Goal: Task Accomplishment & Management: Use online tool/utility

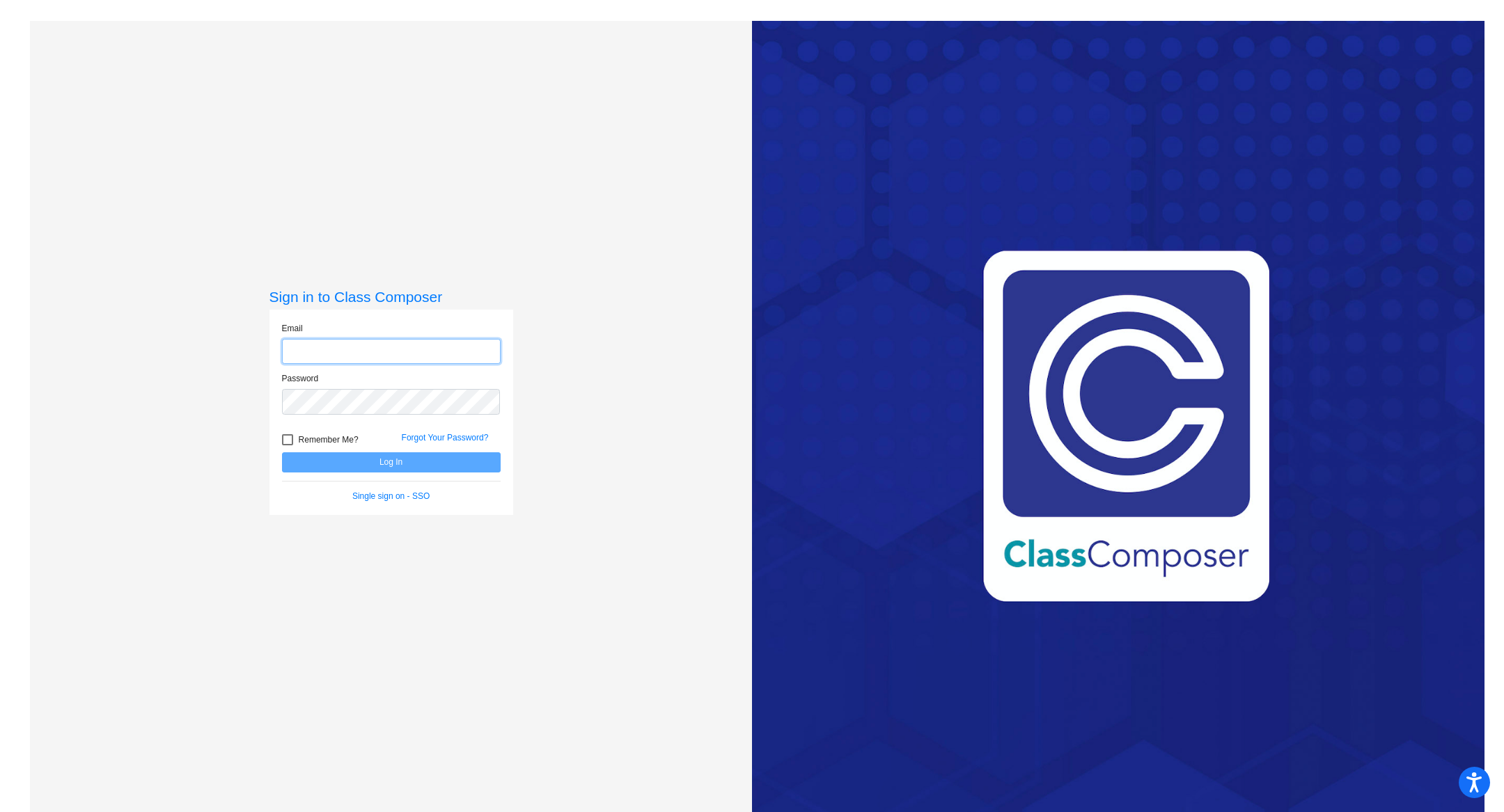
type input "[EMAIL_ADDRESS][PERSON_NAME][DOMAIN_NAME]"
click at [463, 465] on button "Log In" at bounding box center [391, 462] width 219 height 20
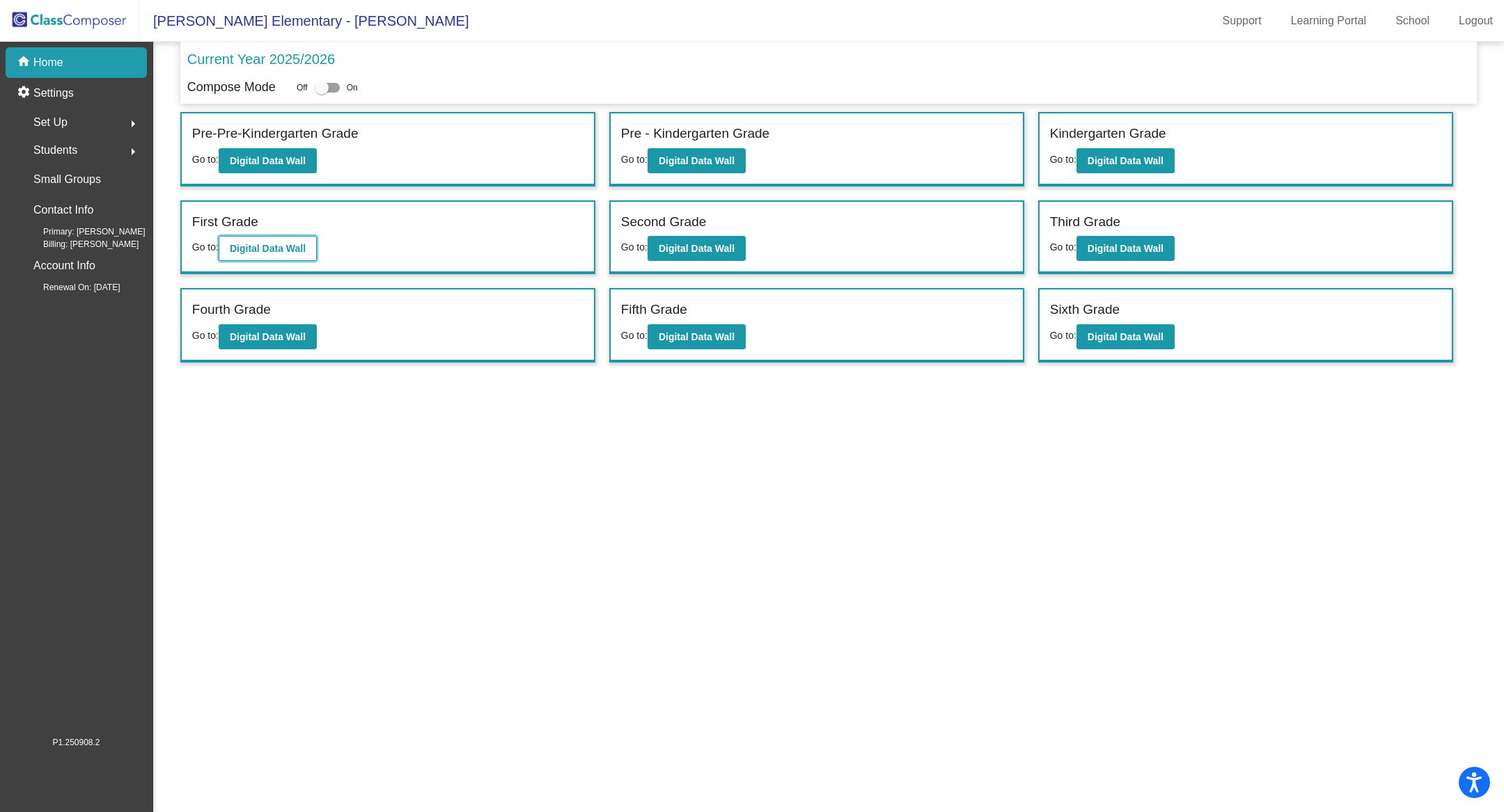
click at [308, 252] on button "Digital Data Wall" at bounding box center [267, 248] width 98 height 25
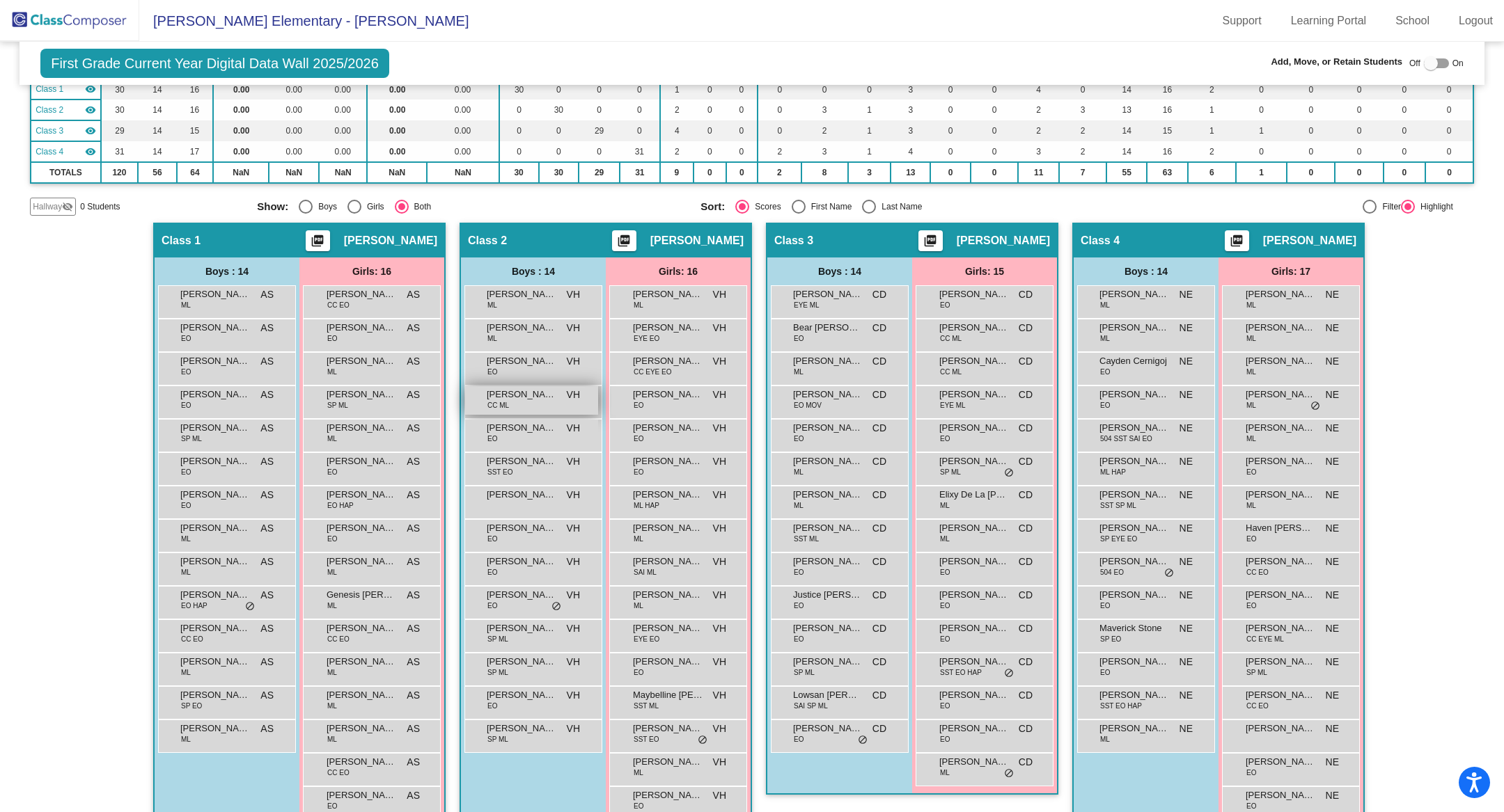
scroll to position [194, 0]
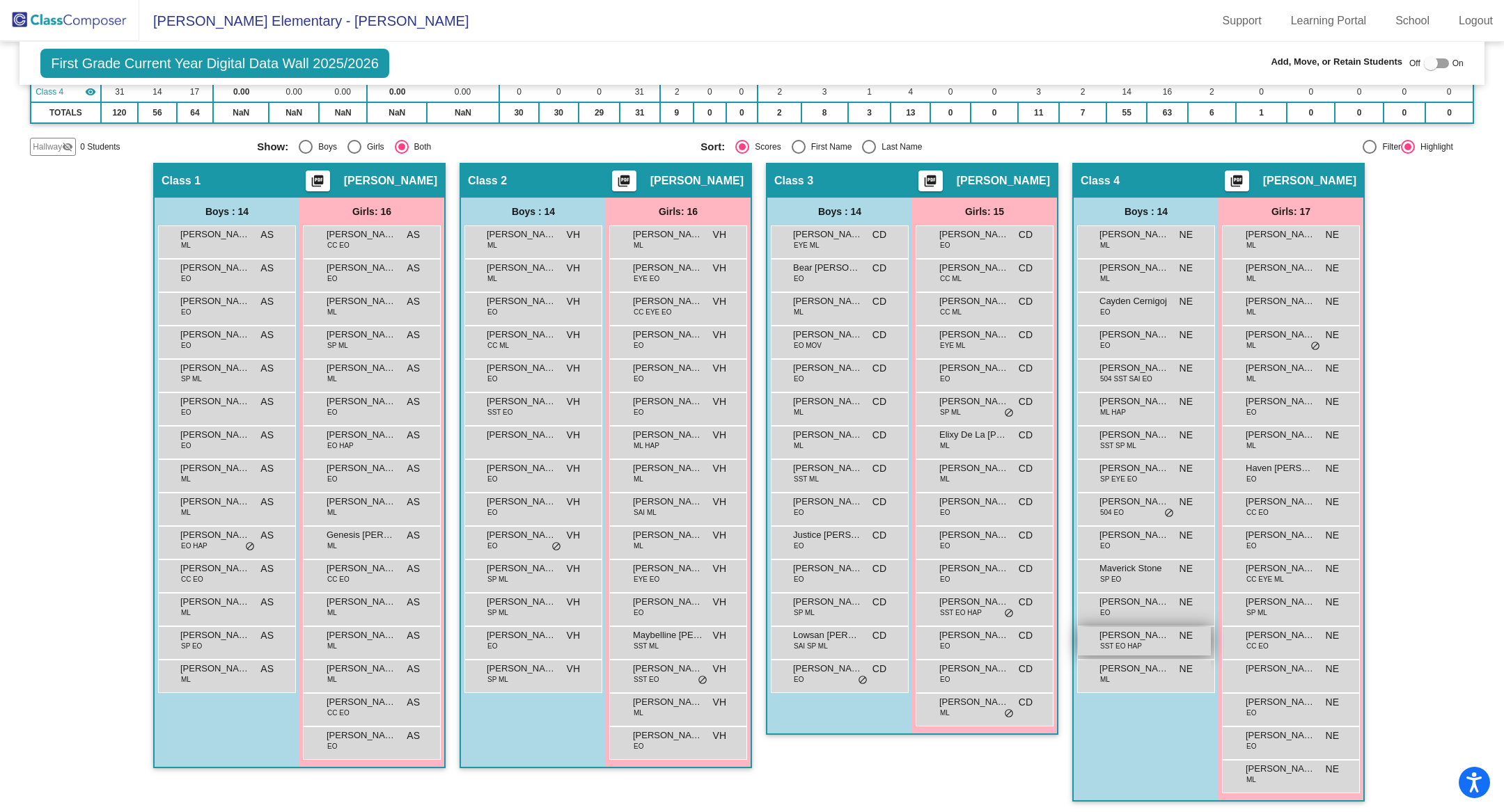
click at [1120, 645] on span "SST EO HAP" at bounding box center [1121, 646] width 42 height 11
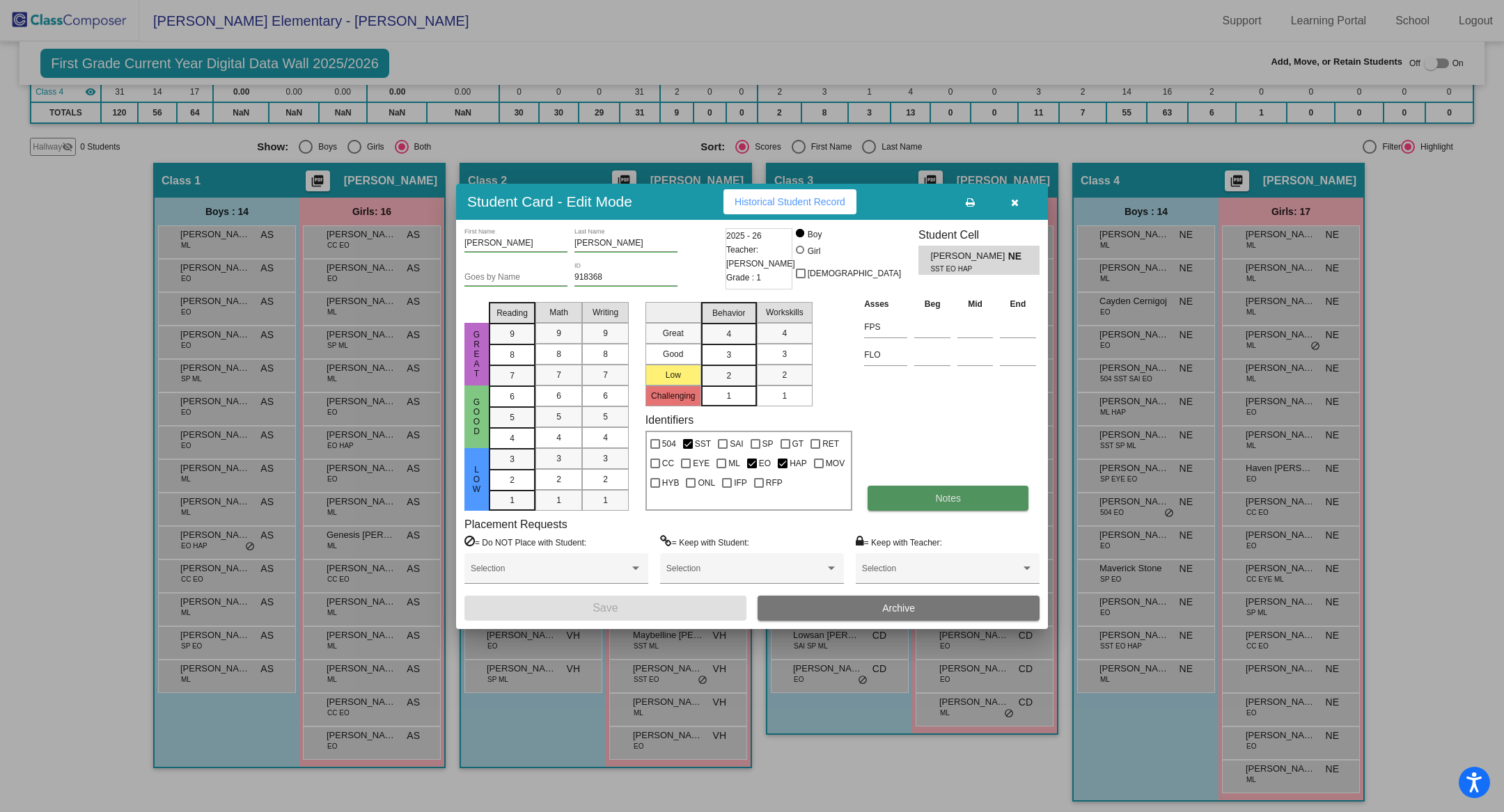
click at [948, 494] on span "Notes" at bounding box center [948, 498] width 26 height 11
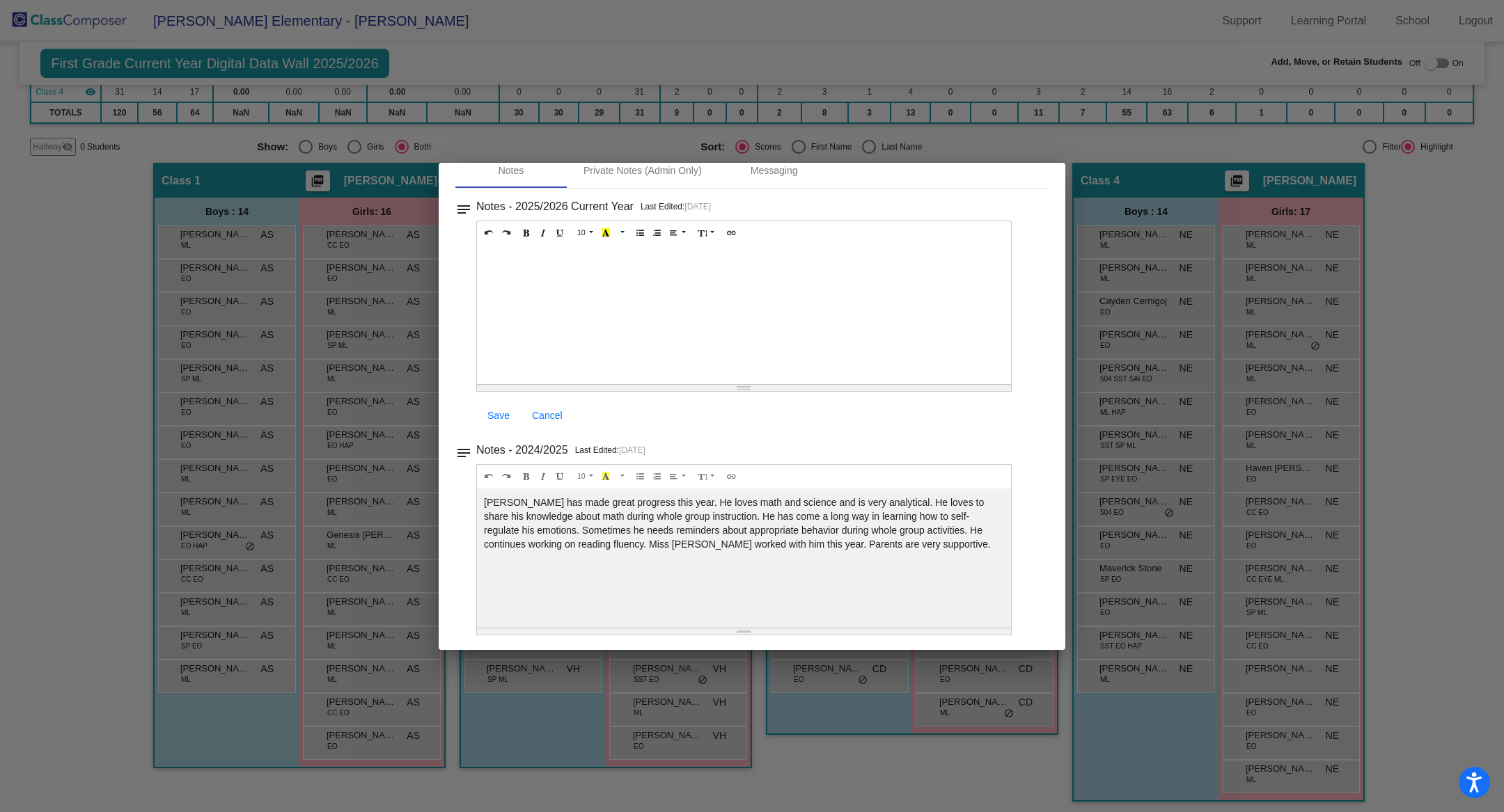
scroll to position [0, 0]
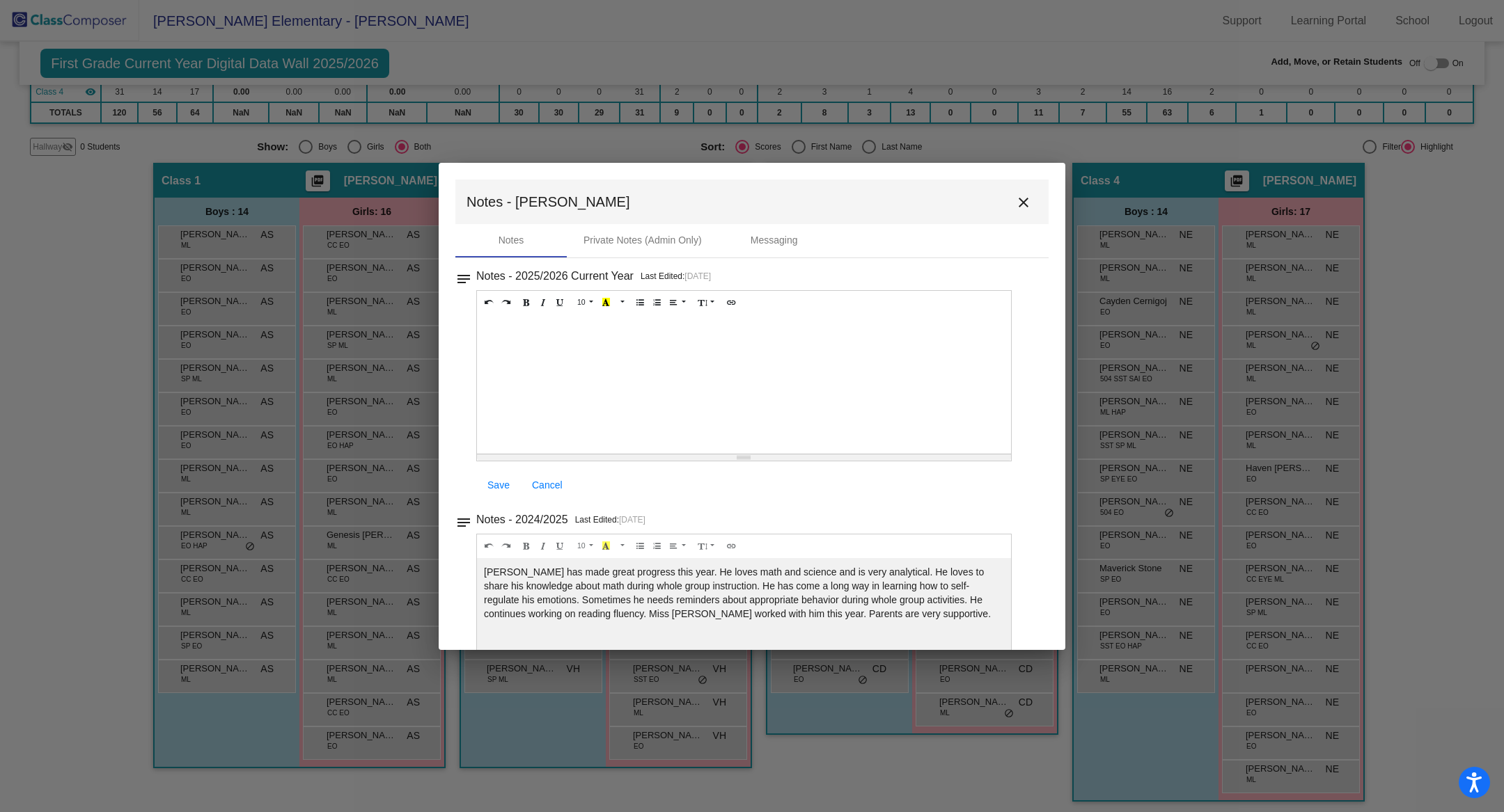
click at [1017, 197] on mat-icon "close" at bounding box center [1023, 203] width 17 height 17
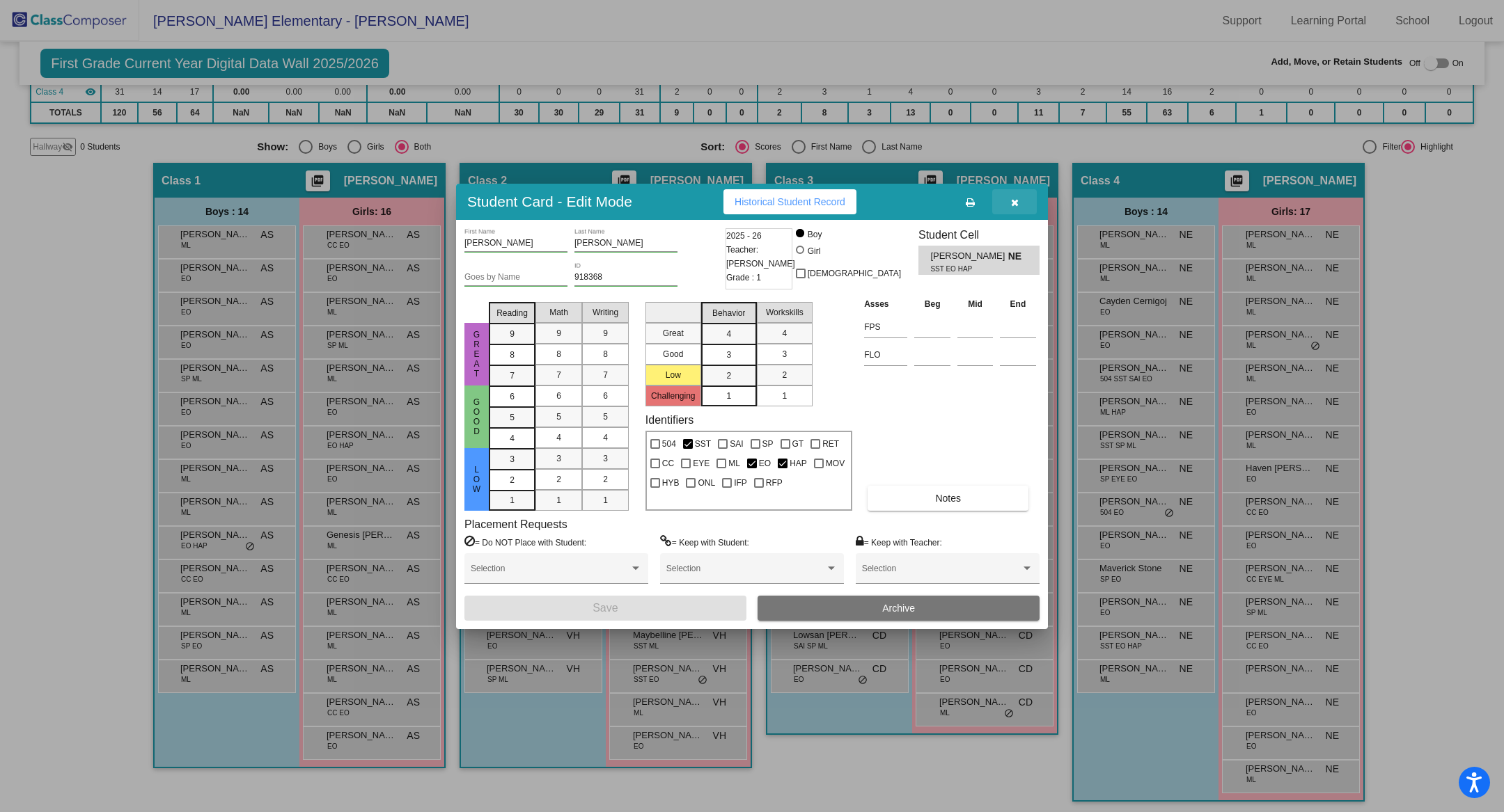
click at [1019, 205] on button "button" at bounding box center [1014, 201] width 44 height 25
